Goal: Task Accomplishment & Management: Manage account settings

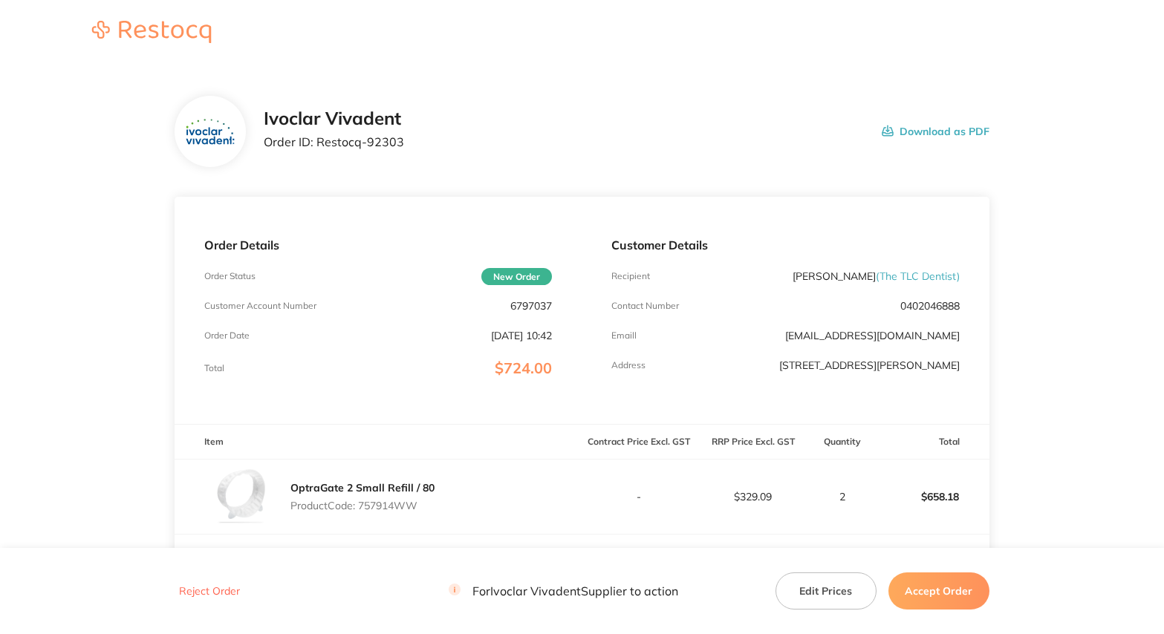
click at [947, 589] on button "Accept Order" at bounding box center [938, 591] width 101 height 37
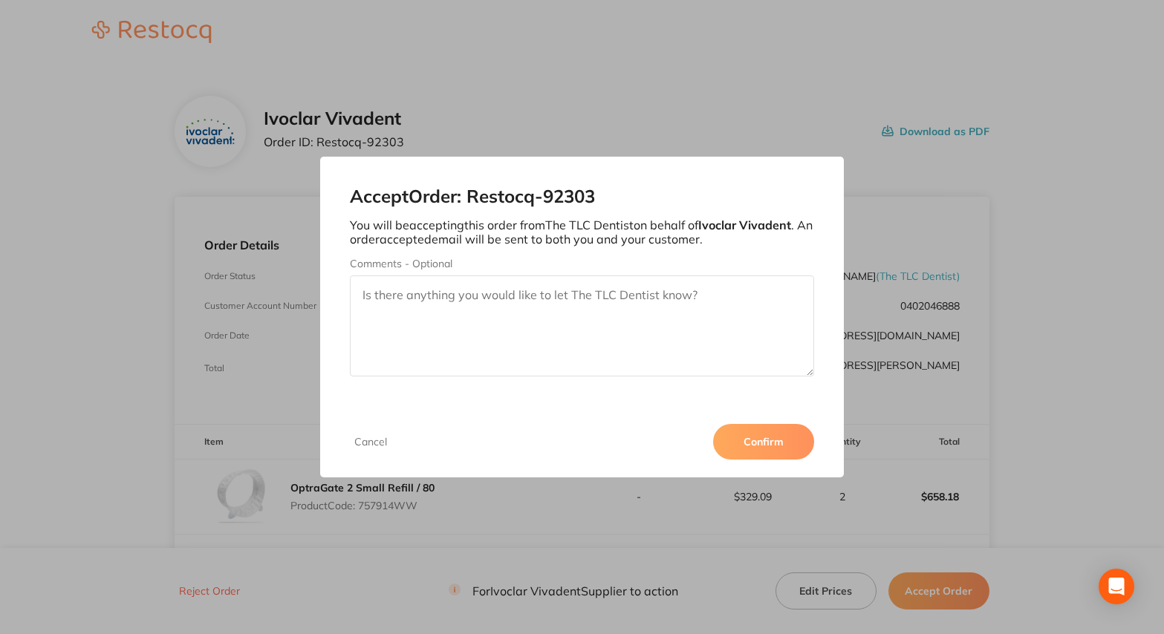
click at [768, 449] on button "Confirm" at bounding box center [763, 442] width 101 height 36
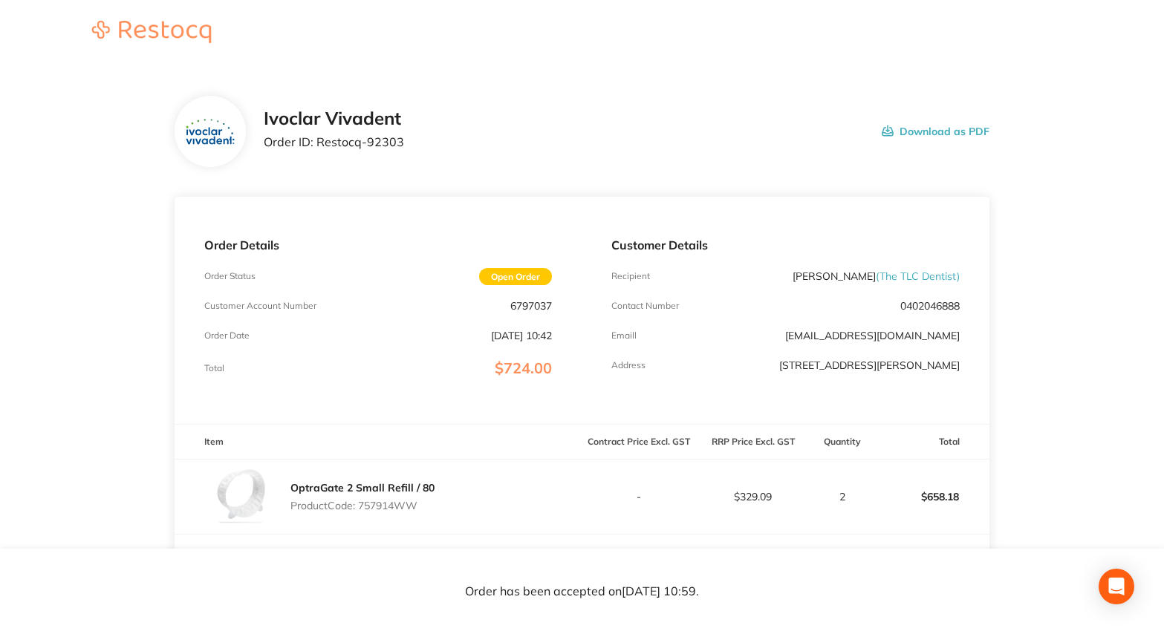
click at [1058, 96] on main "Ivoclar Vivadent Order ID: Restocq- 92303 Download as PDF Order Details Order S…" at bounding box center [582, 438] width 1164 height 745
click at [1060, 342] on main "Ivoclar Vivadent Order ID: Restocq- 92303 Download as PDF Order Details Order S…" at bounding box center [582, 438] width 1164 height 745
click at [95, 127] on main "Ivoclar Vivadent Order ID: Restocq- 92303 Download as PDF Order Details Order S…" at bounding box center [582, 438] width 1164 height 745
click at [91, 362] on main "Ivoclar Vivadent Order ID: Restocq- 92303 Download as PDF Order Details Order S…" at bounding box center [582, 438] width 1164 height 745
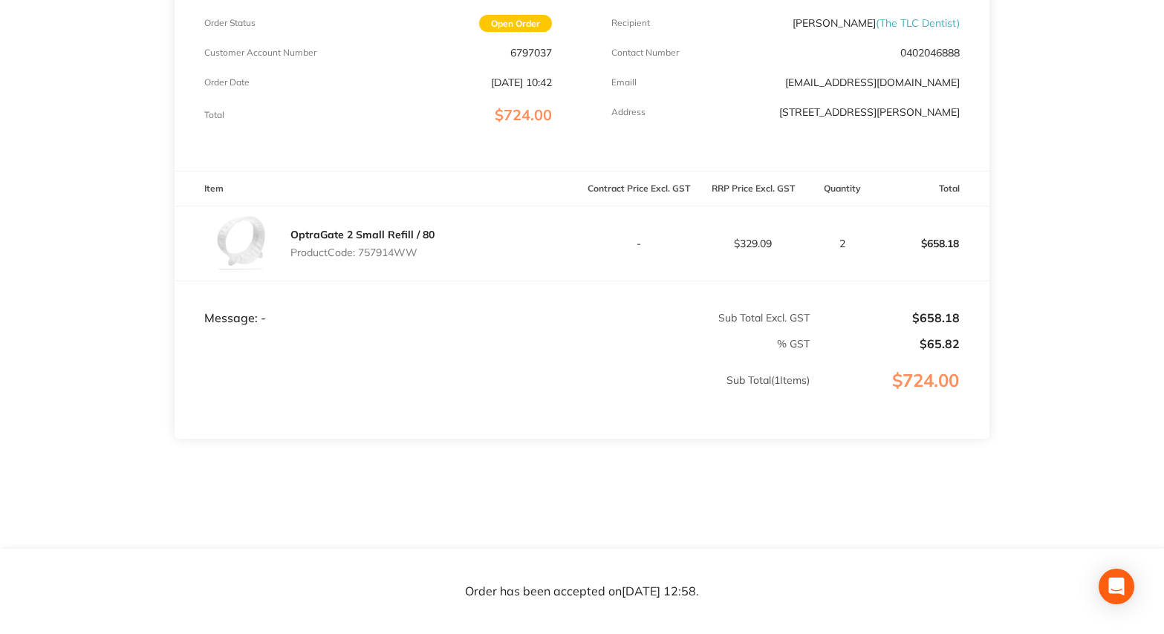
scroll to position [262, 0]
